Goal: Information Seeking & Learning: Compare options

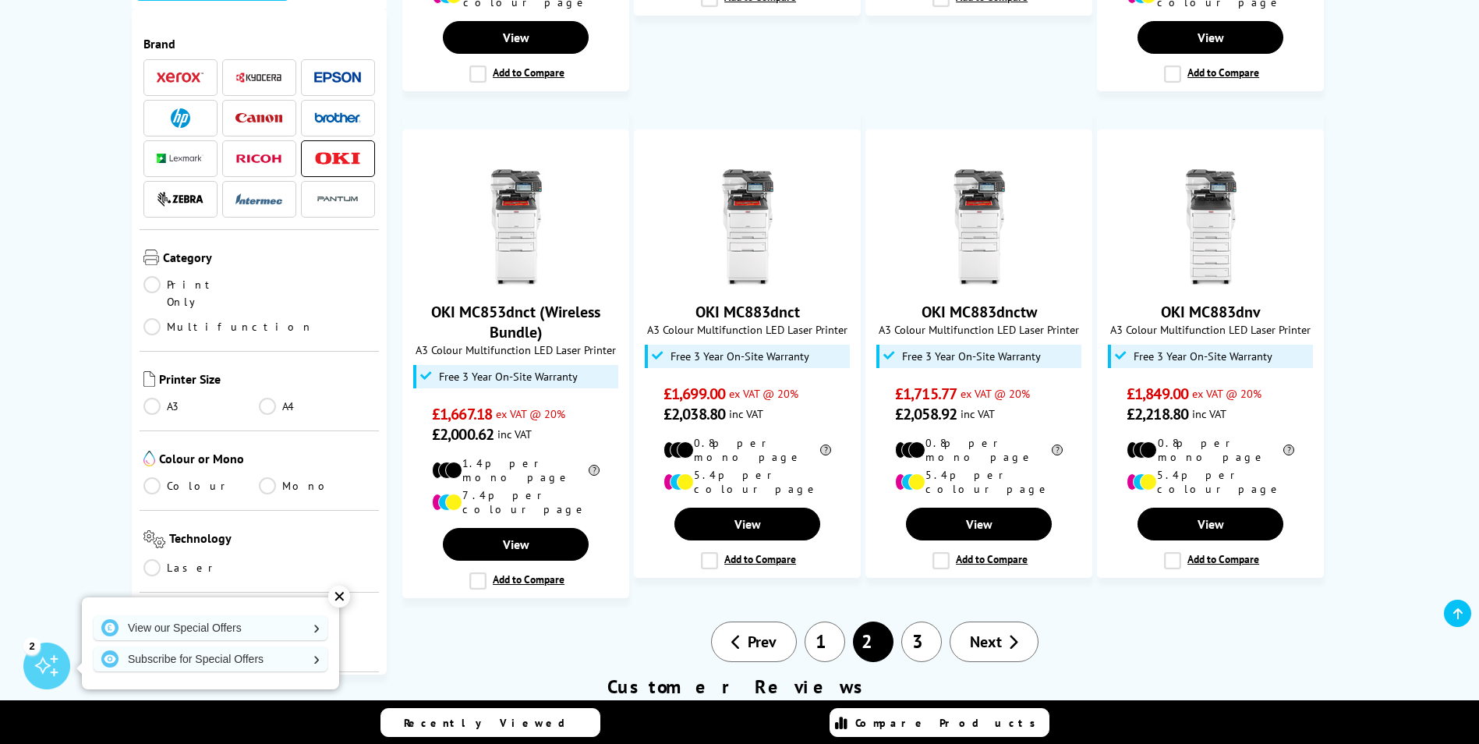
scroll to position [1326, 0]
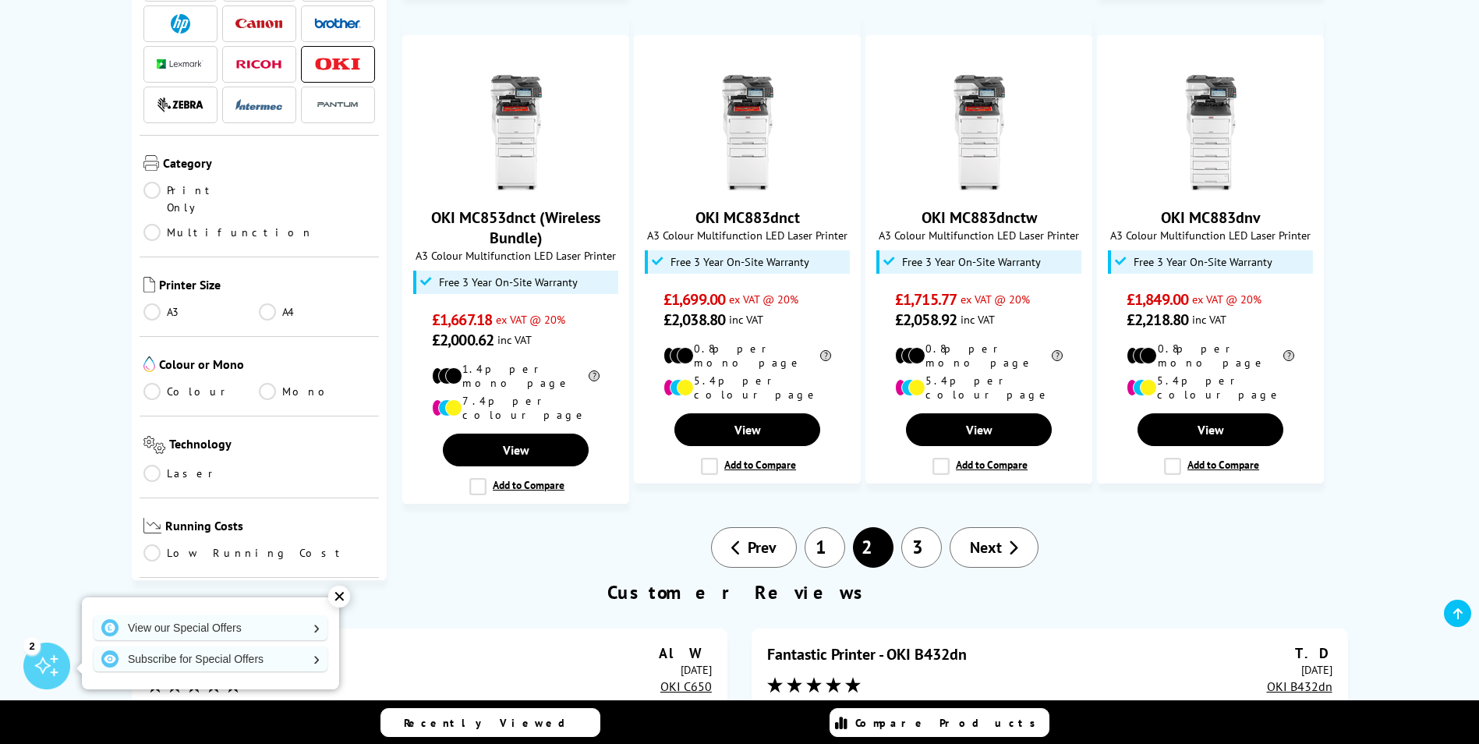
click at [991, 537] on span "Next" at bounding box center [986, 547] width 32 height 20
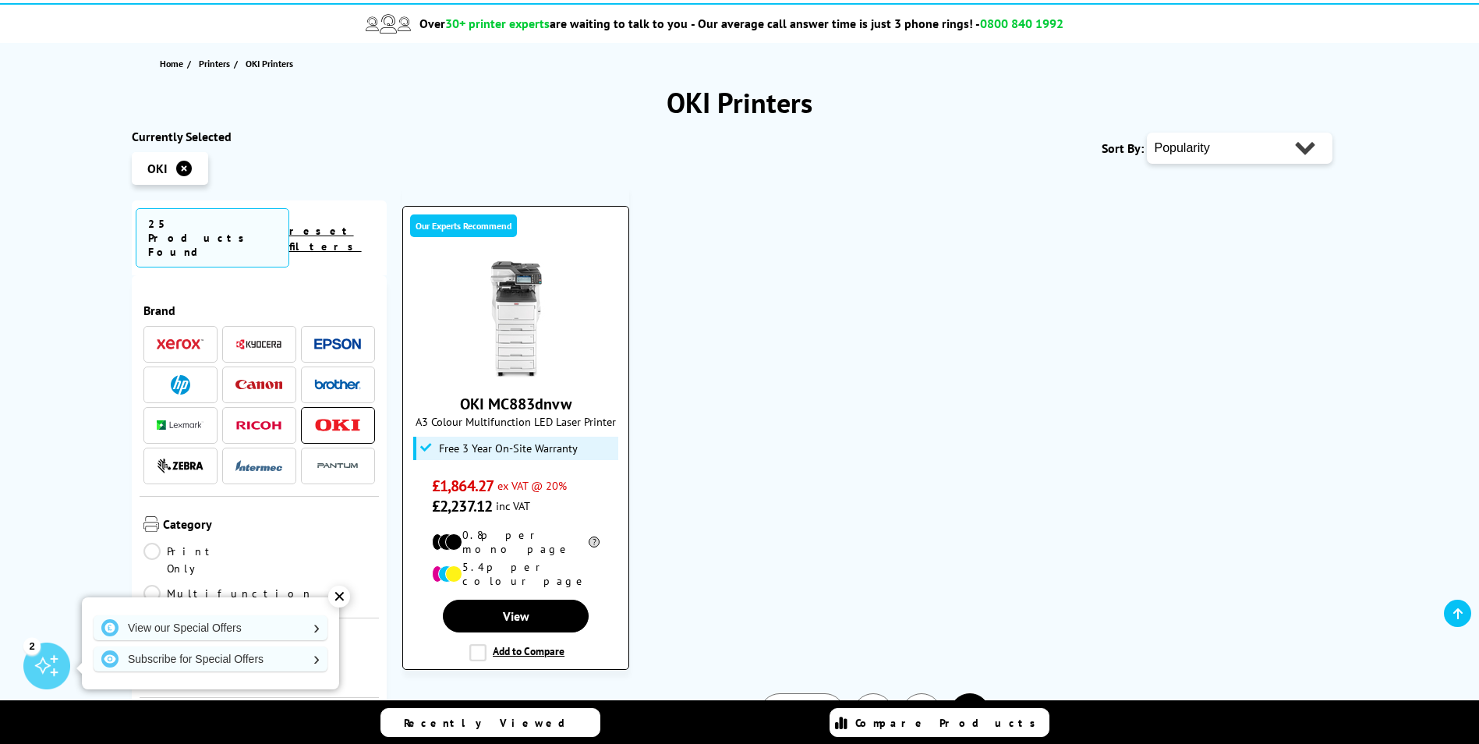
scroll to position [156, 0]
